Goal: Task Accomplishment & Management: Manage account settings

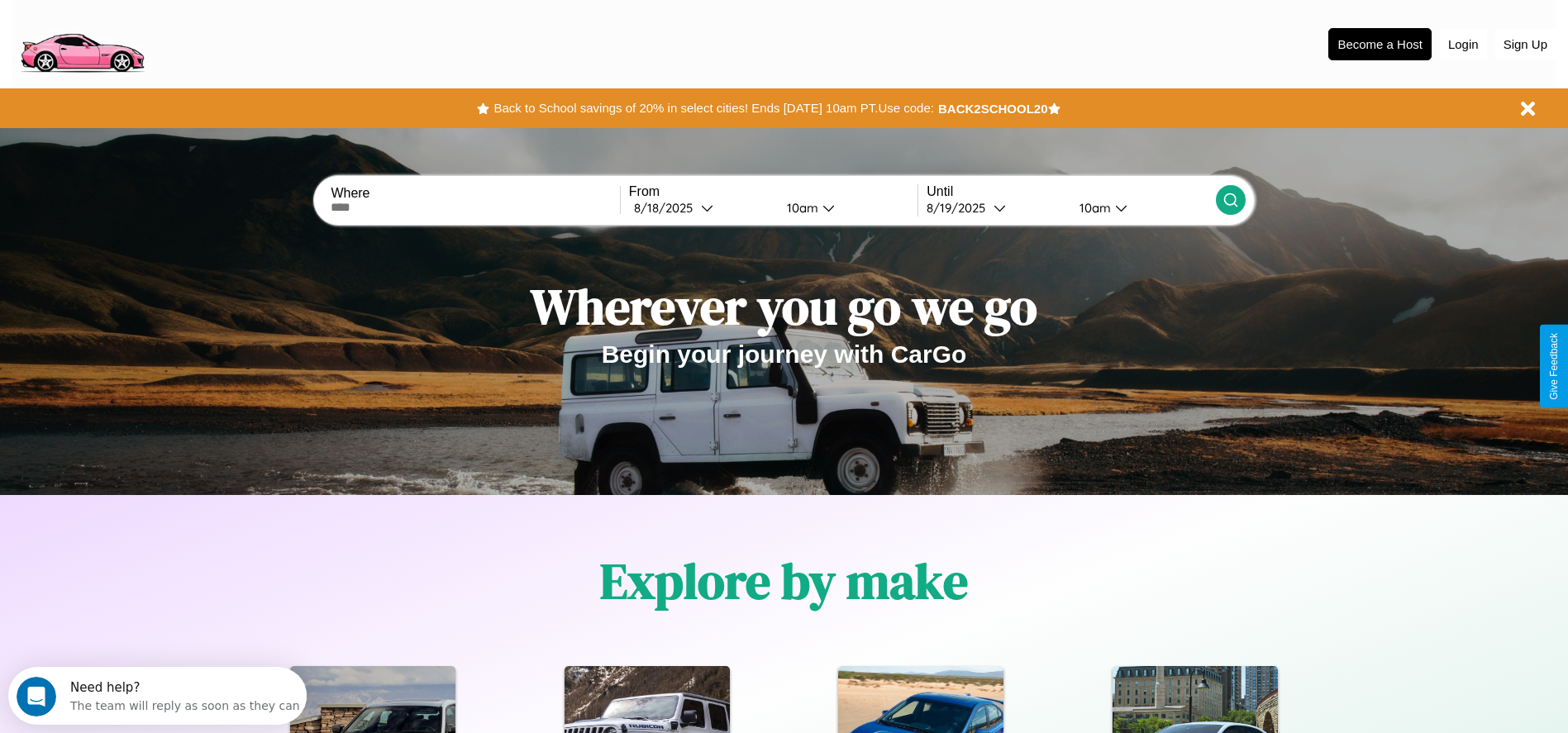
scroll to position [343, 0]
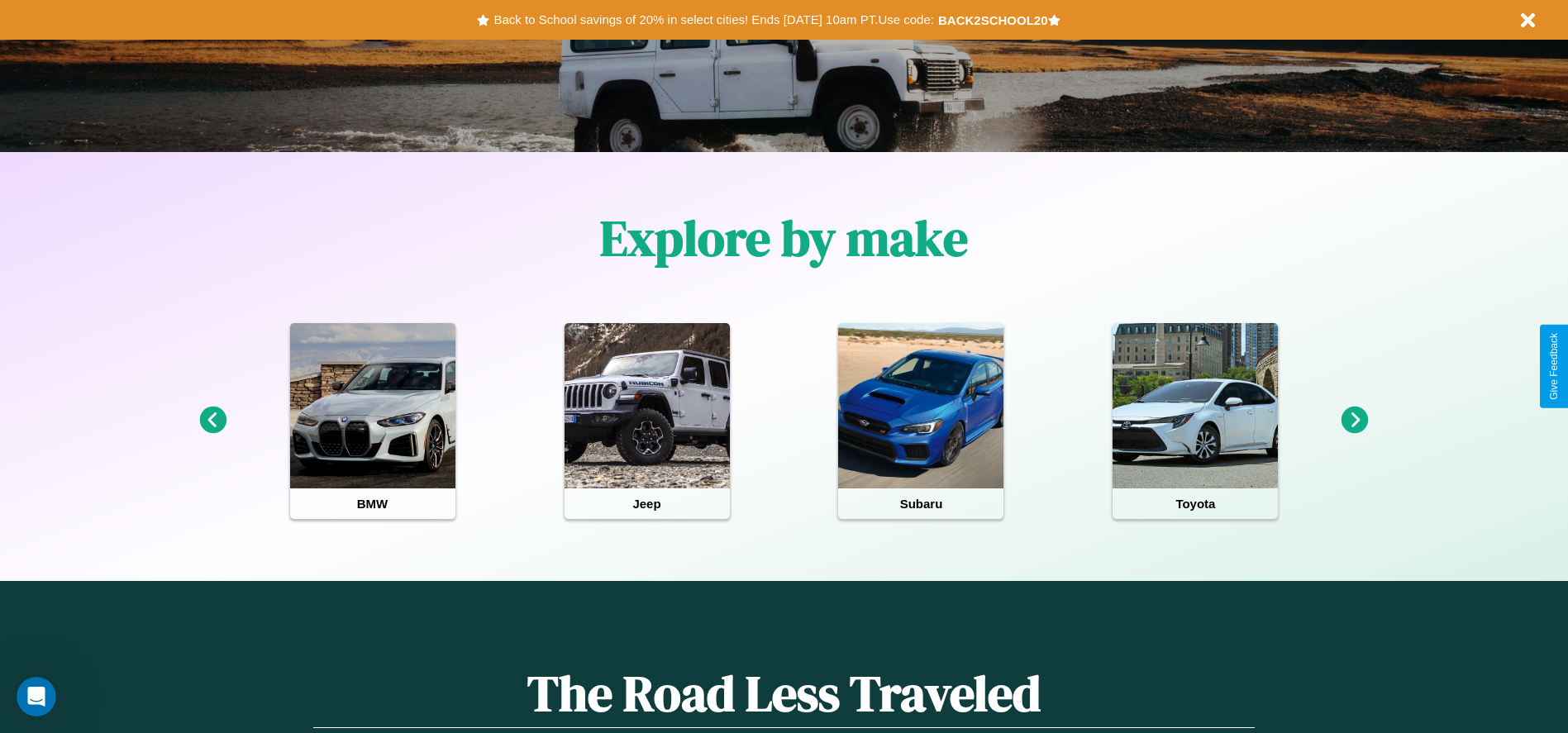
click at [1354, 421] on icon at bounding box center [1354, 420] width 27 height 27
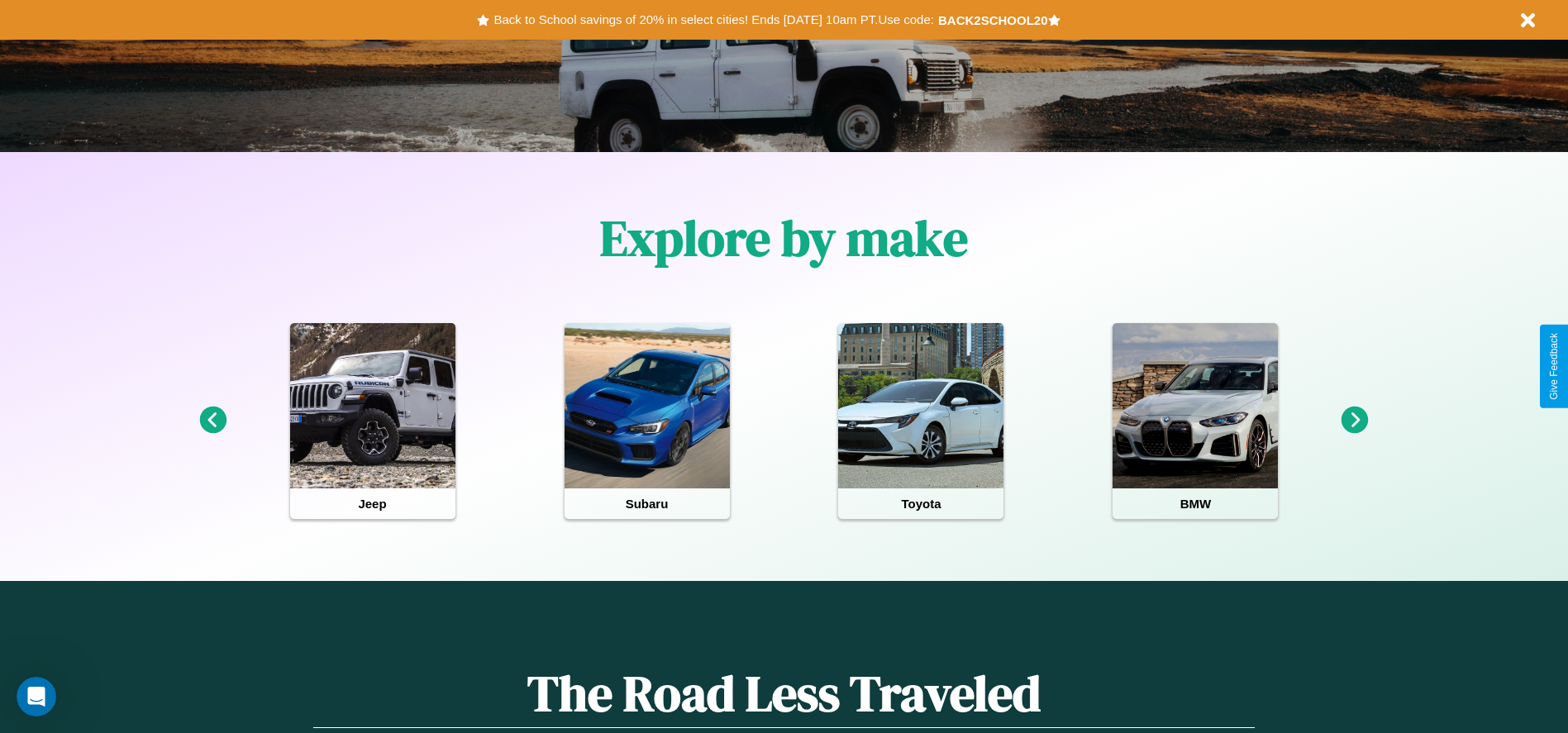
click at [213, 421] on icon at bounding box center [212, 420] width 27 height 27
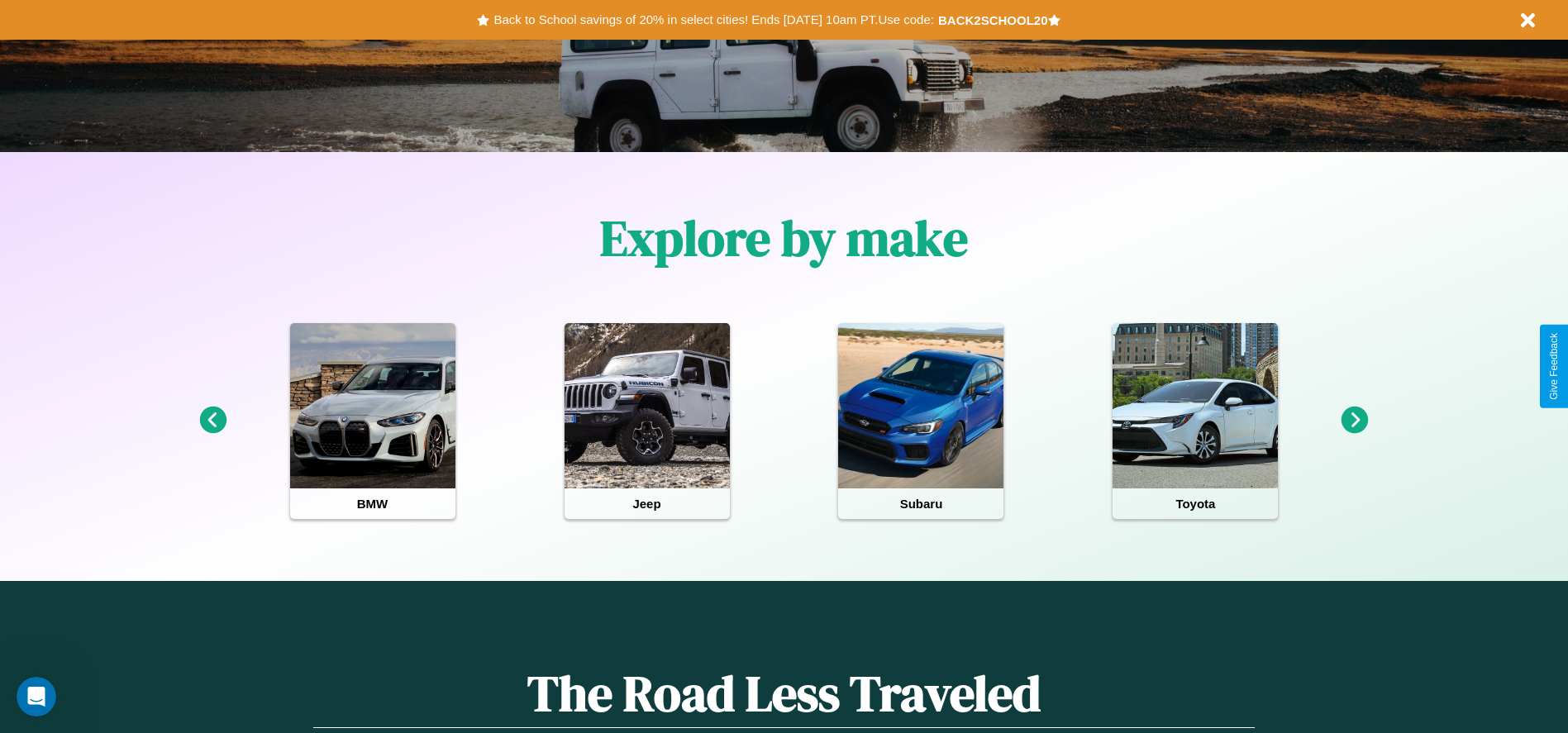
click at [213, 421] on icon at bounding box center [212, 420] width 27 height 27
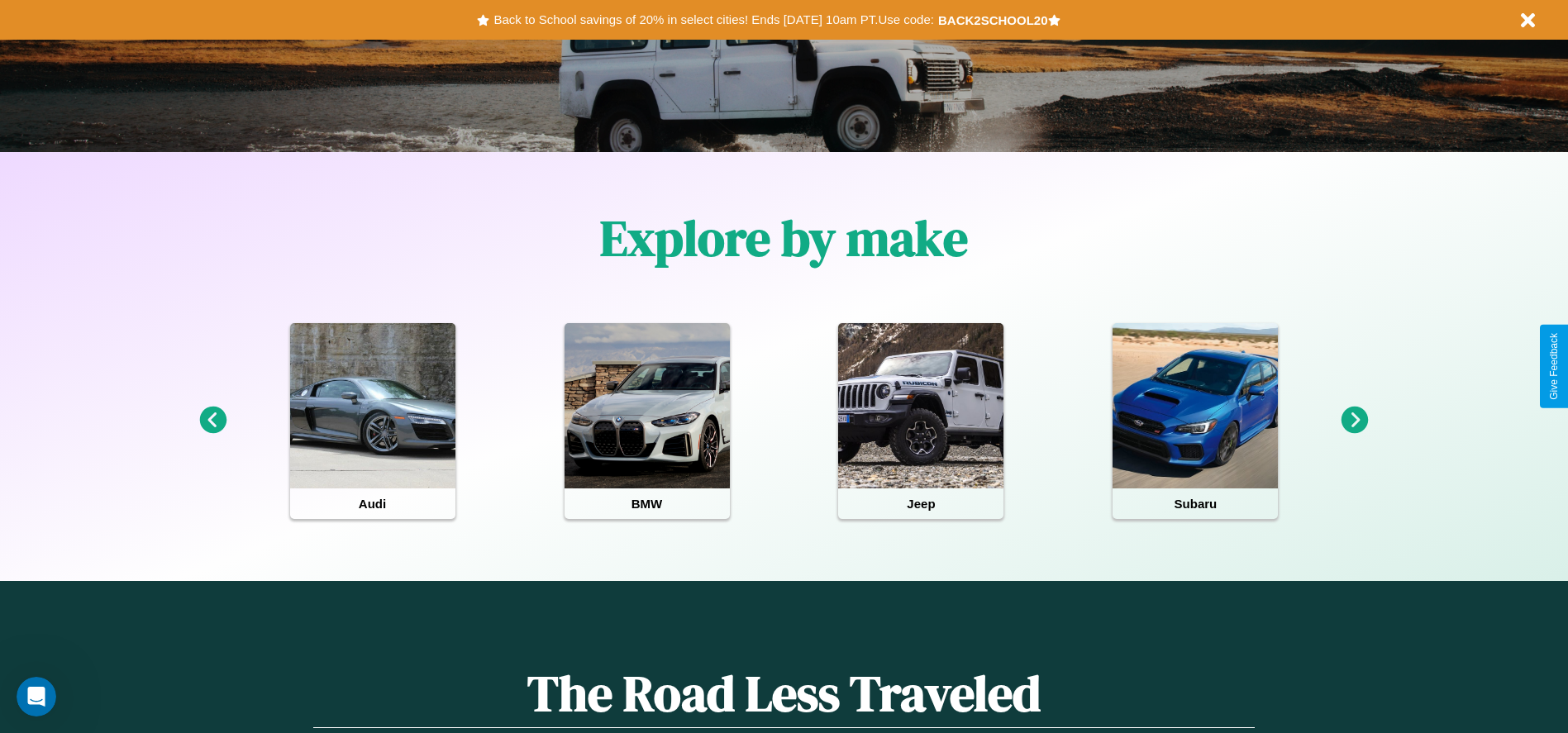
click at [1354, 421] on icon at bounding box center [1354, 420] width 27 height 27
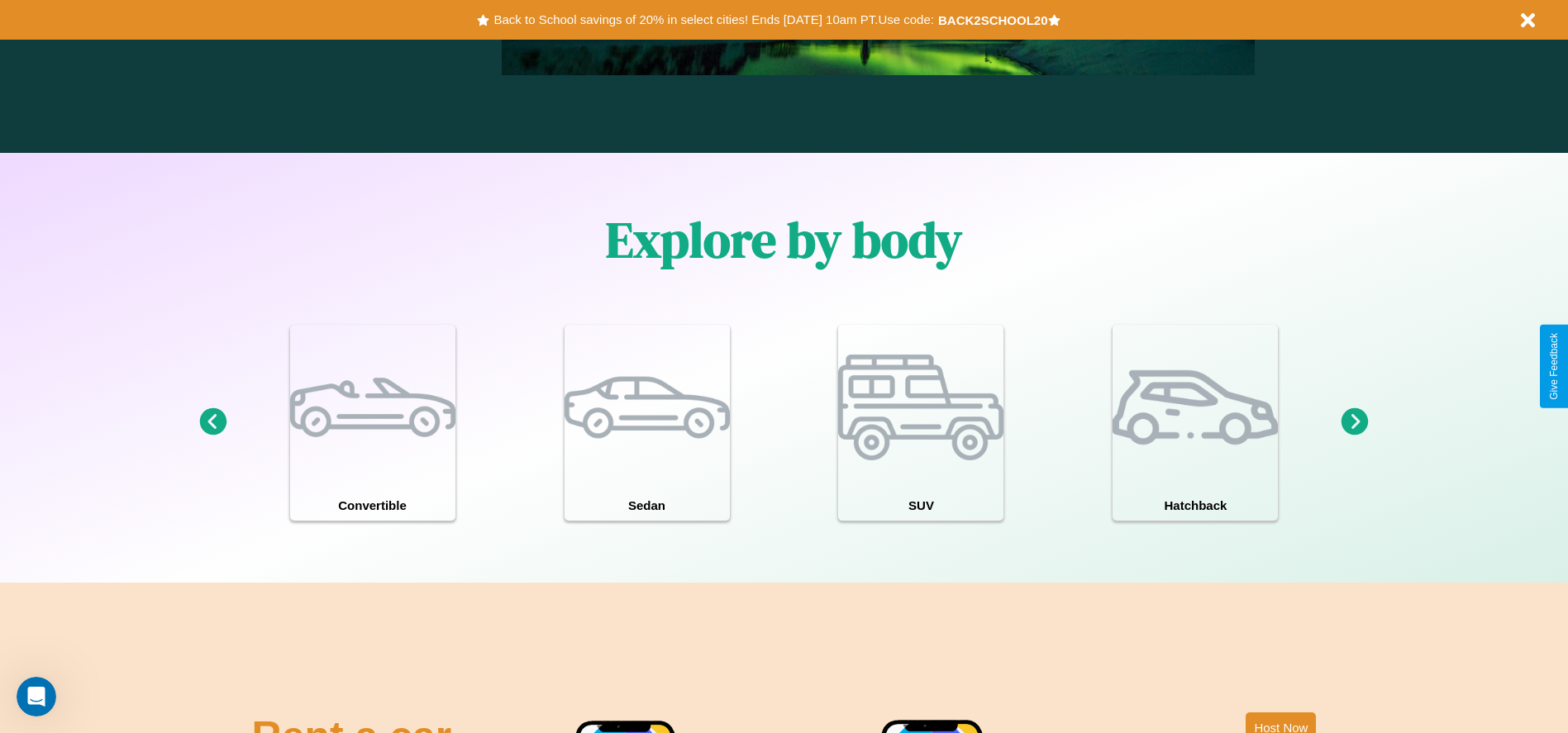
scroll to position [2372, 0]
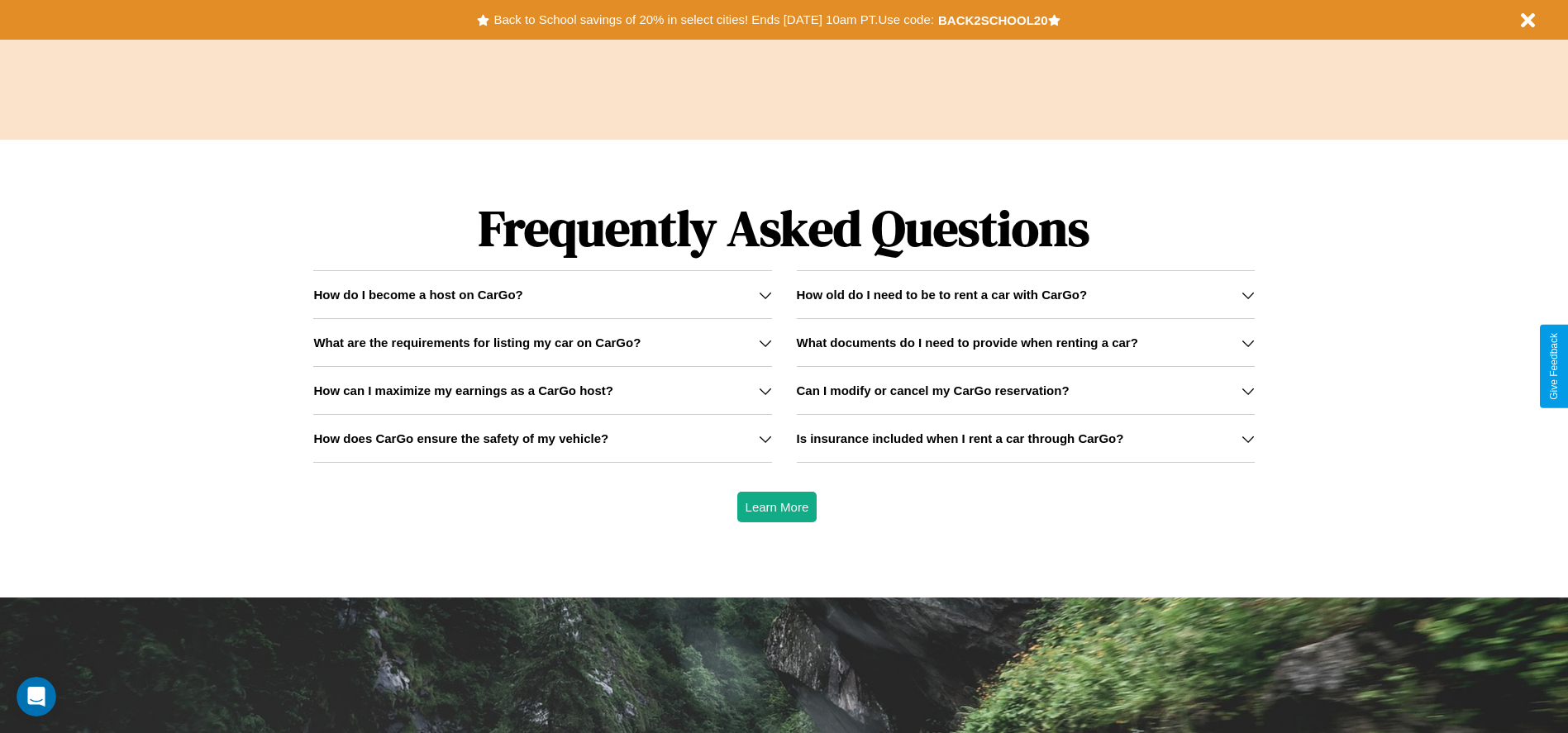
click at [1025, 390] on h3 "Can I modify or cancel my CarGo reservation?" at bounding box center [934, 390] width 273 height 14
click at [1025, 295] on h3 "How old do I need to be to rent a car with CarGo?" at bounding box center [942, 295] width 291 height 14
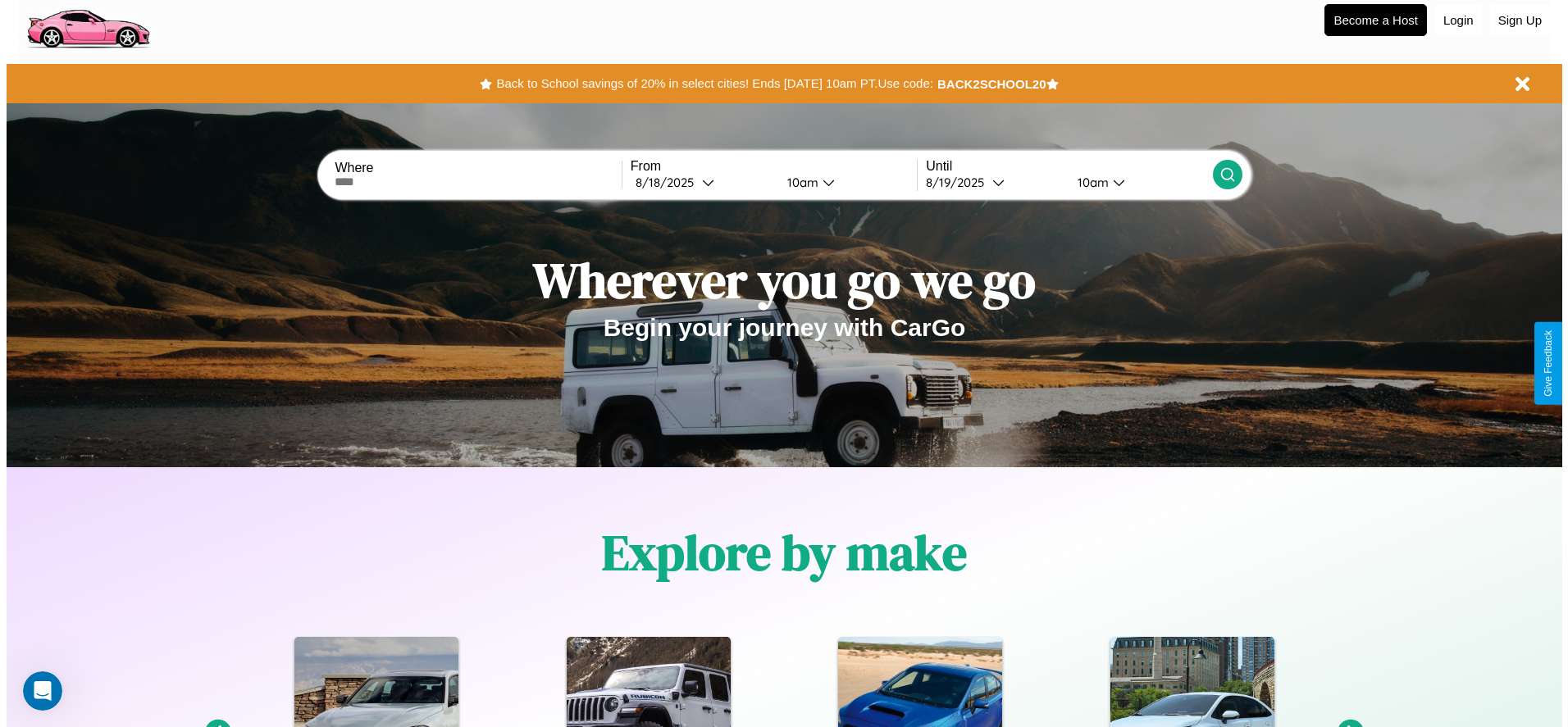
scroll to position [0, 0]
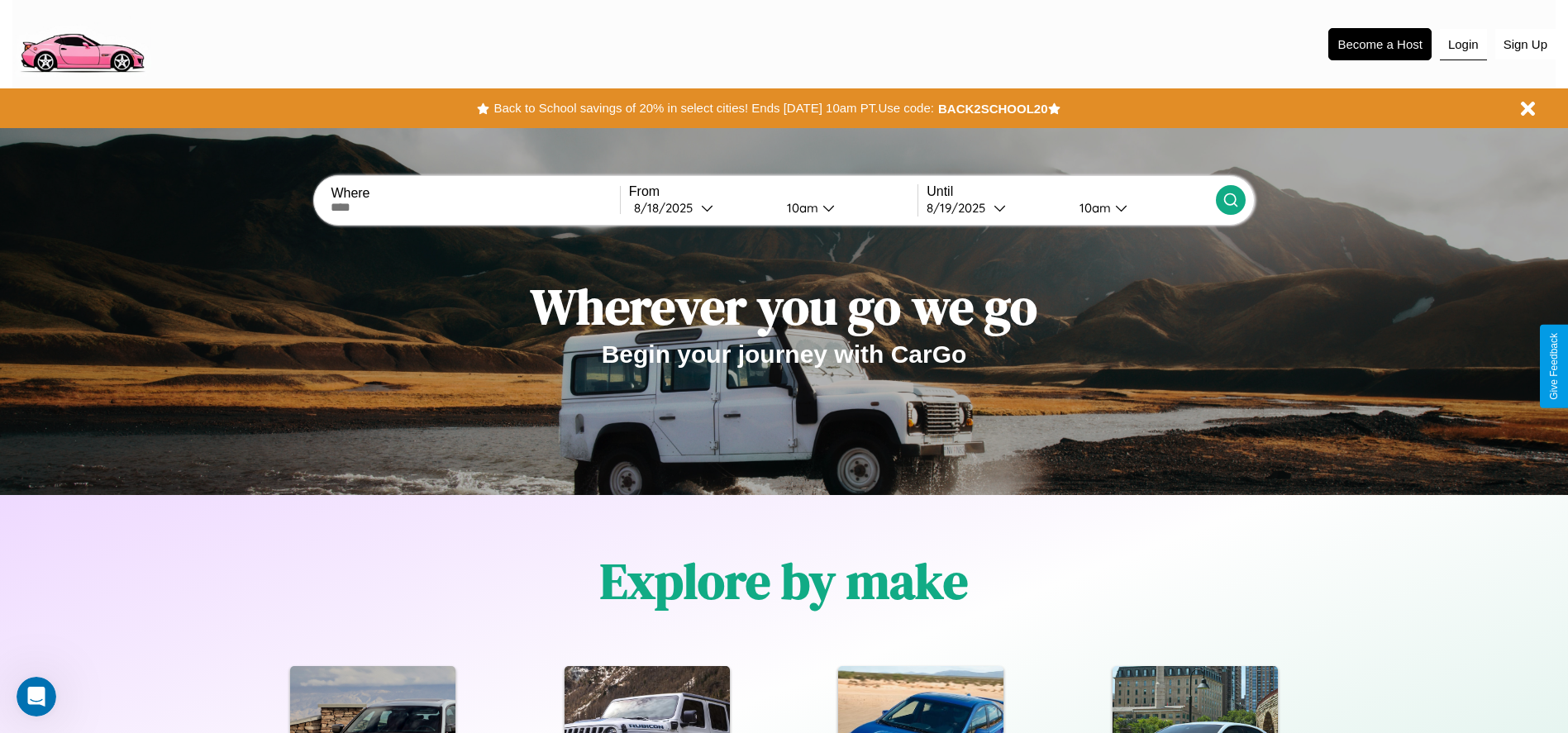
click at [1463, 44] on button "Login" at bounding box center [1463, 45] width 47 height 32
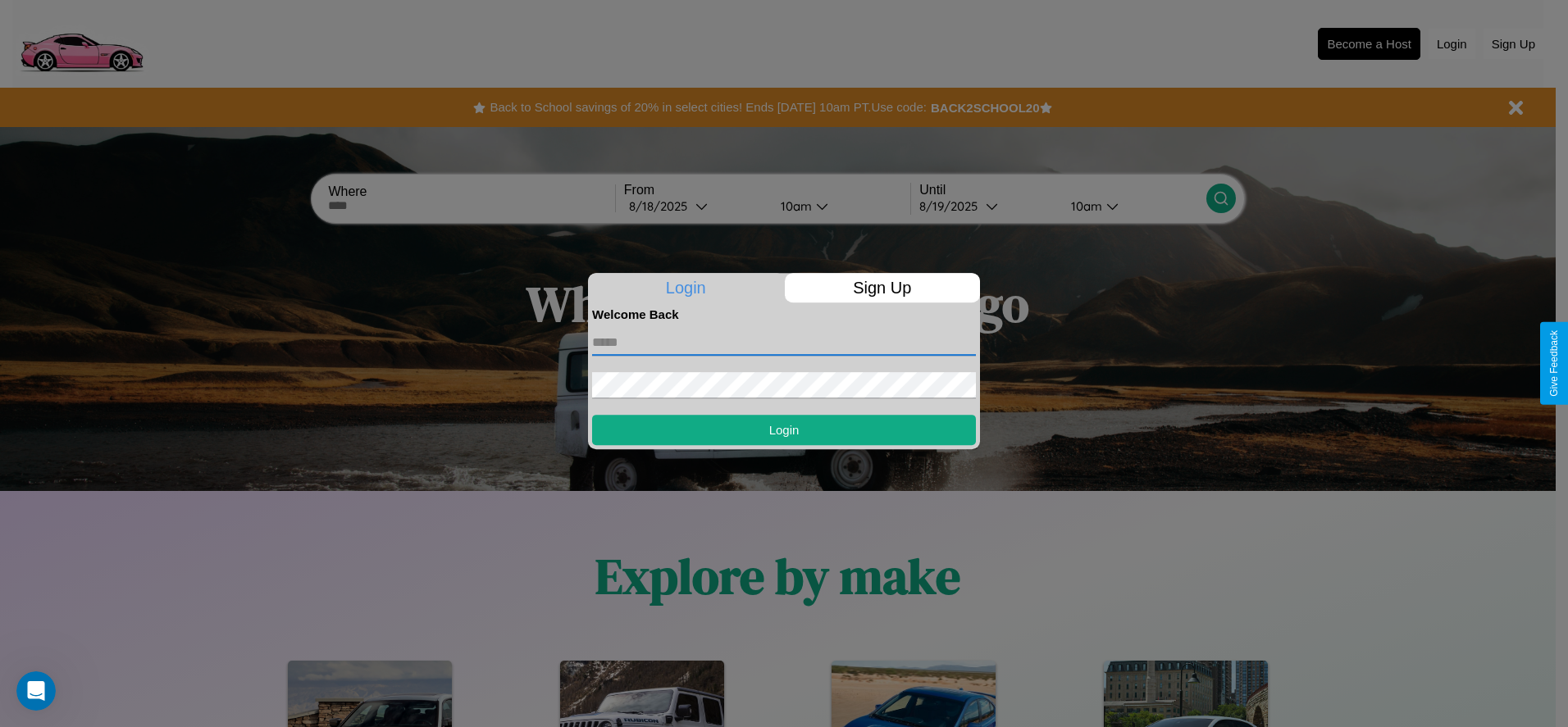
click at [784, 342] on input "text" at bounding box center [784, 343] width 383 height 26
type input "**********"
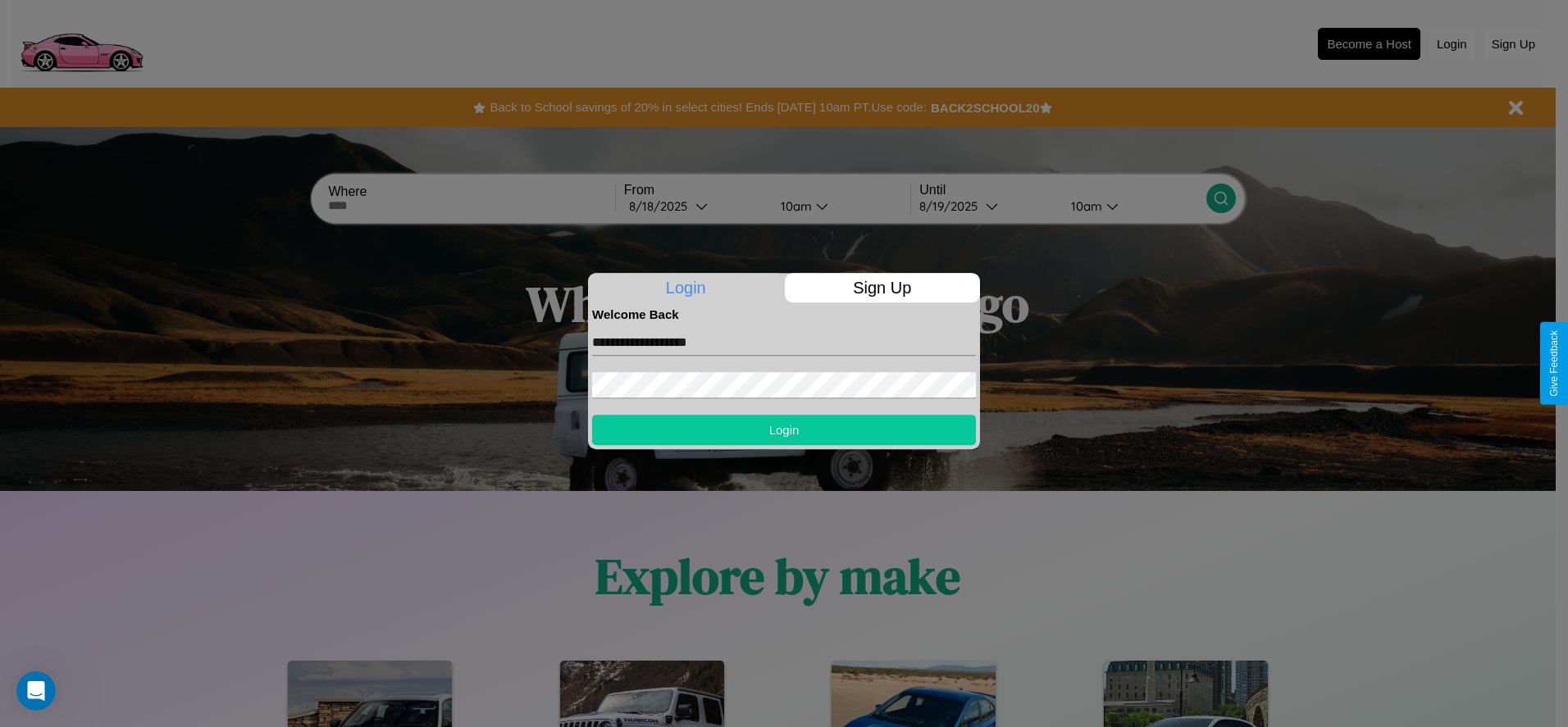
click at [784, 429] on button "Login" at bounding box center [784, 429] width 383 height 30
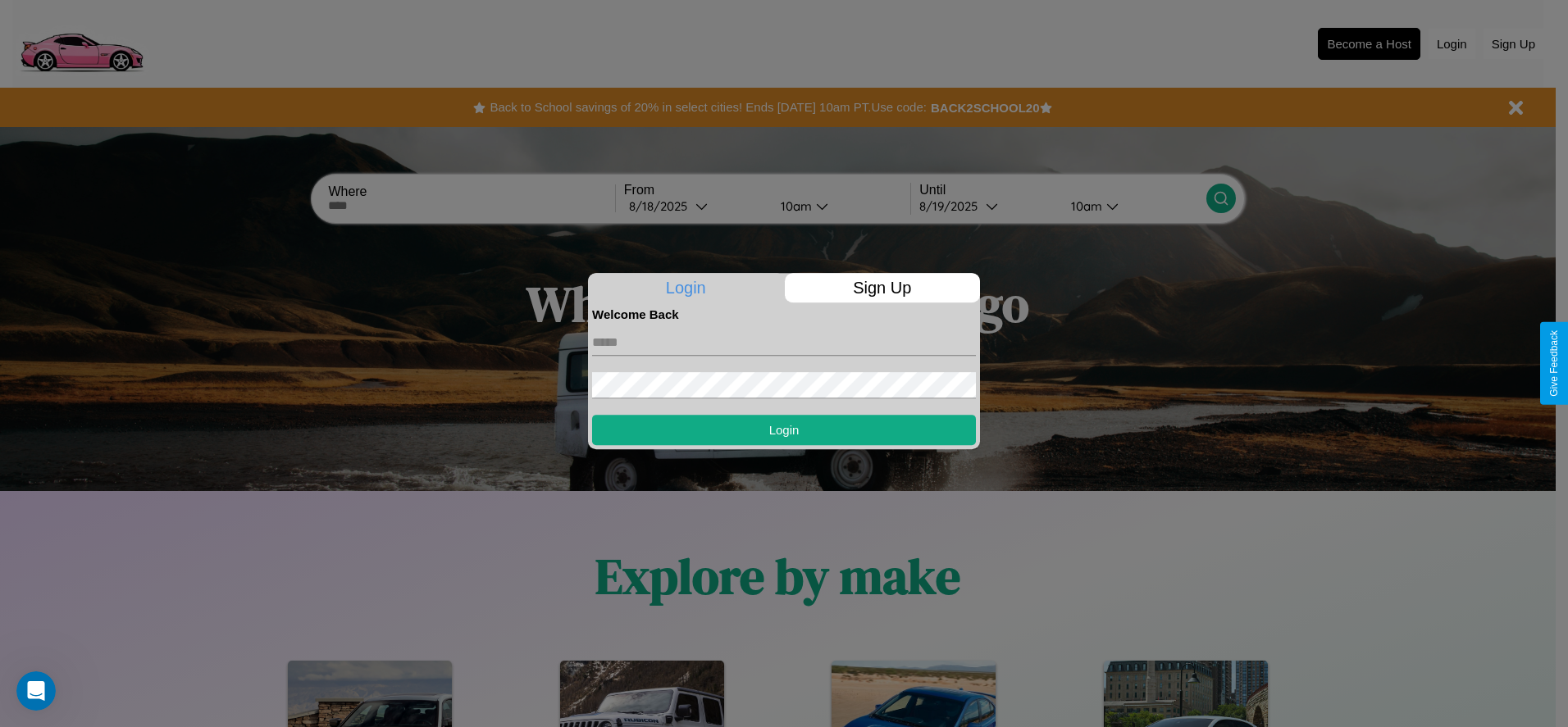
click at [1369, 43] on div at bounding box center [784, 363] width 1568 height 727
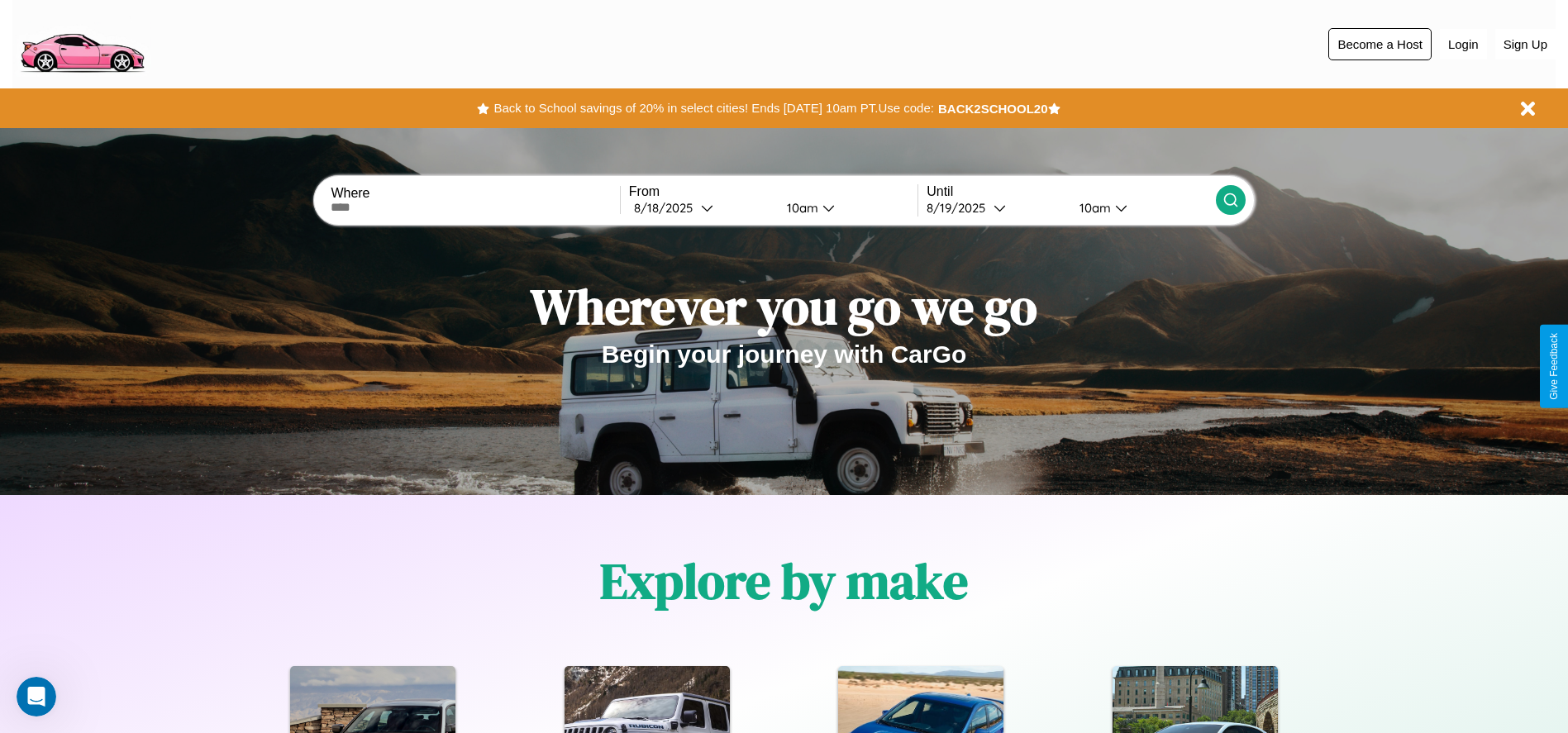
click at [1379, 44] on button "Become a Host" at bounding box center [1379, 44] width 103 height 33
